Goal: Navigation & Orientation: Go to known website

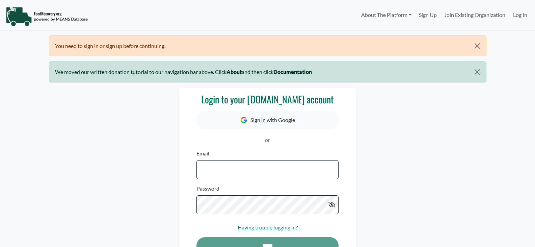
select select "Language Translate Widget"
